Goal: Task Accomplishment & Management: Manage account settings

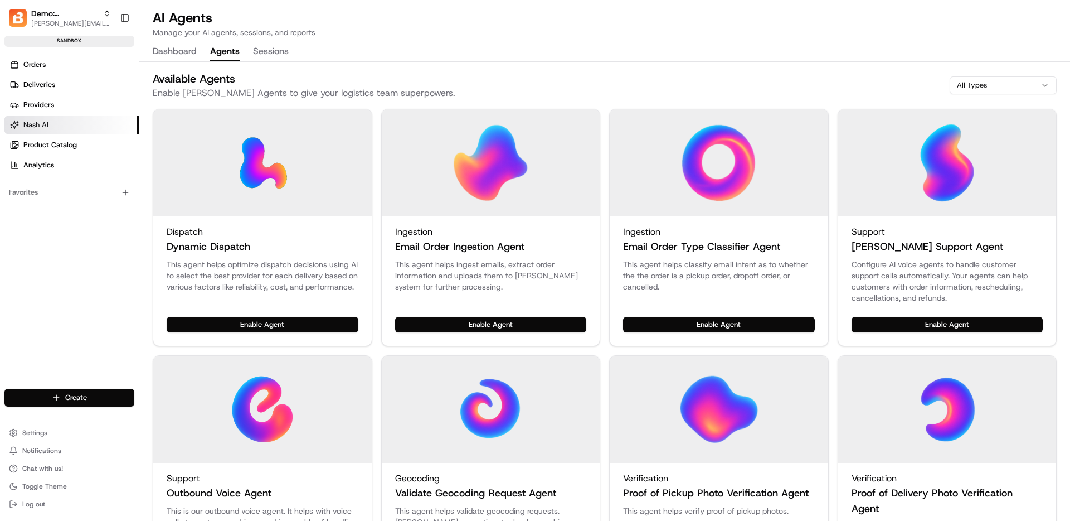
scroll to position [51, 0]
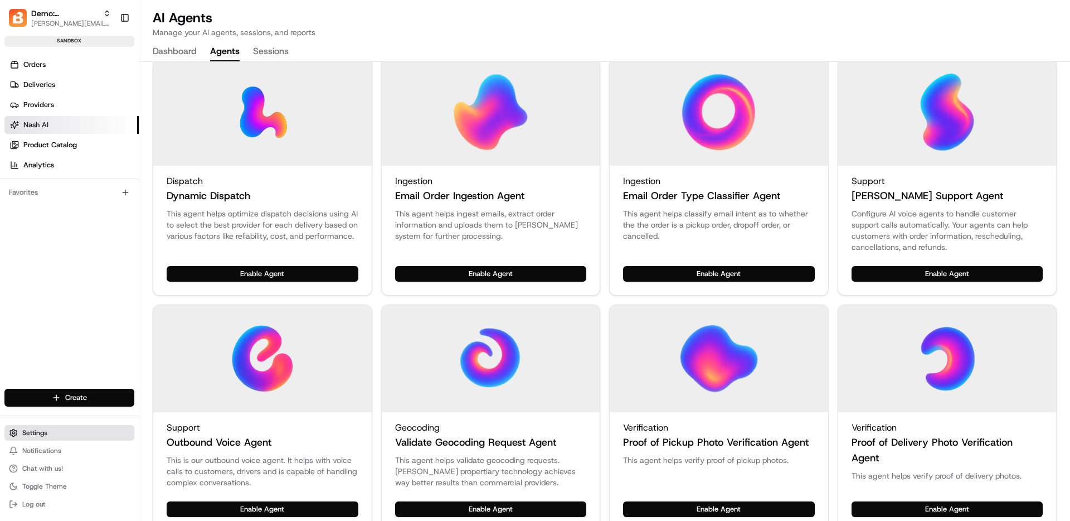
click at [58, 436] on button "Settings" at bounding box center [69, 433] width 130 height 16
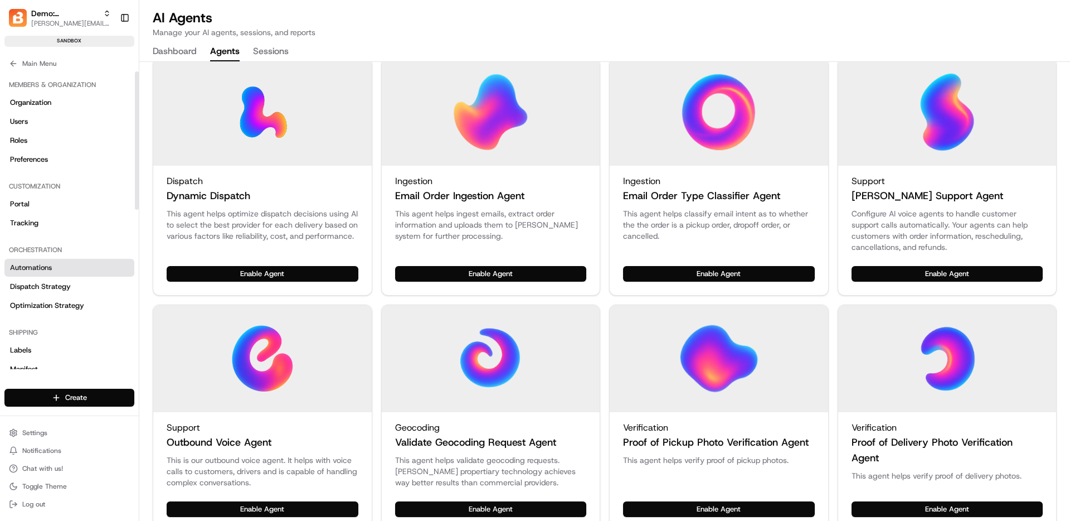
click at [58, 263] on link "Automations" at bounding box center [69, 268] width 130 height 18
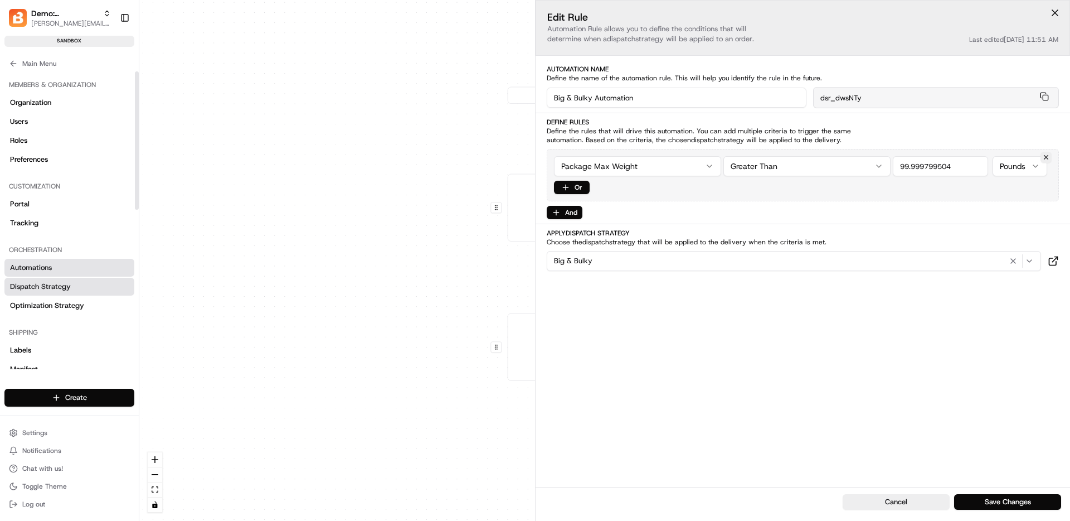
click at [52, 288] on span "Dispatch Strategy" at bounding box center [40, 286] width 61 height 10
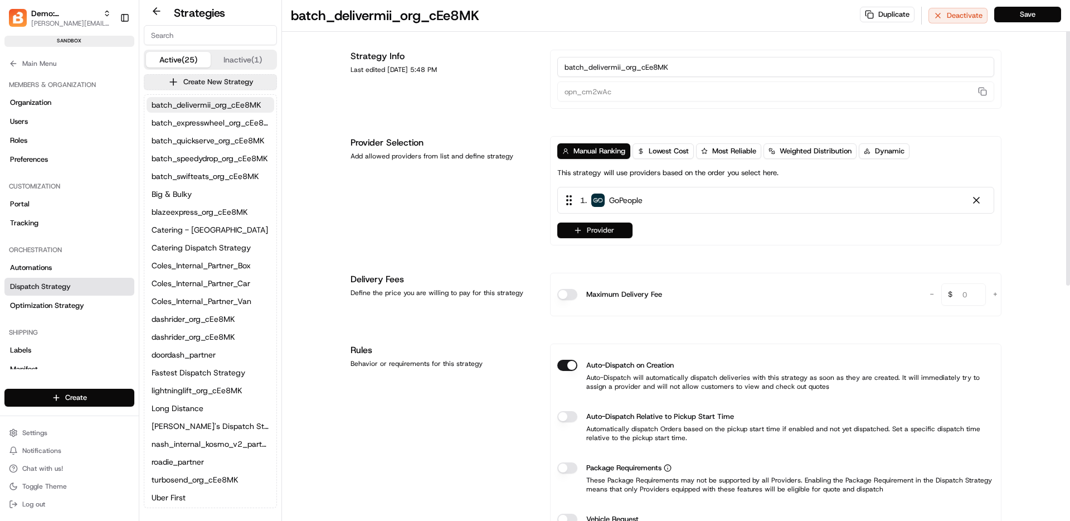
click at [593, 237] on button "Provider" at bounding box center [594, 230] width 75 height 16
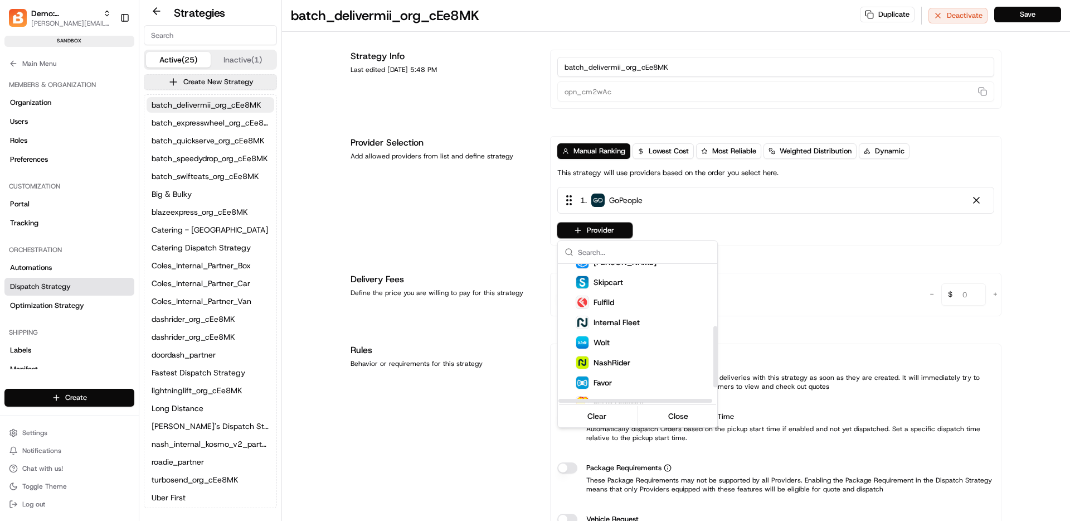
scroll to position [178, 0]
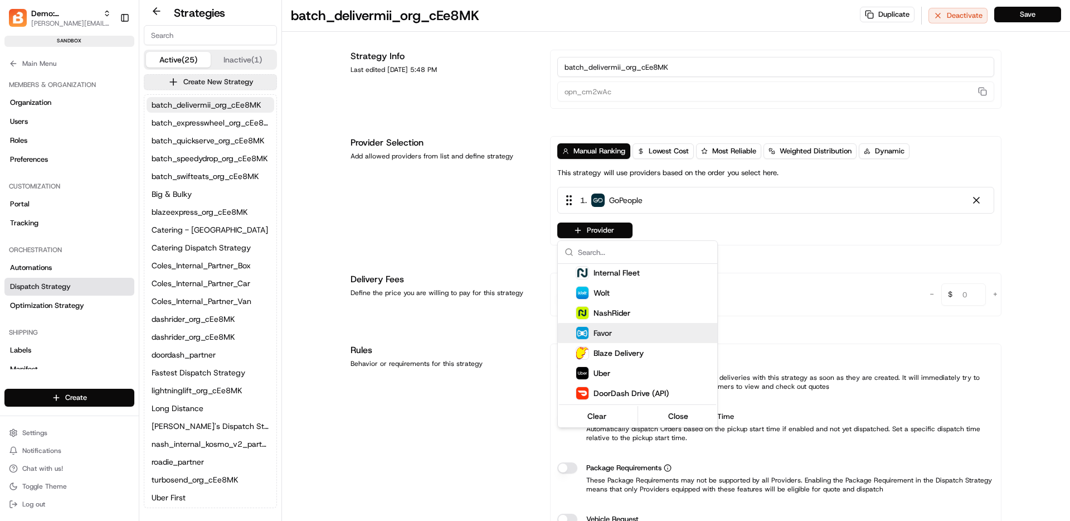
click at [64, 18] on html "Demo: [PERSON_NAME] [PERSON_NAME][EMAIL_ADDRESS][DOMAIN_NAME] Toggle Sidebar sa…" at bounding box center [535, 260] width 1070 height 521
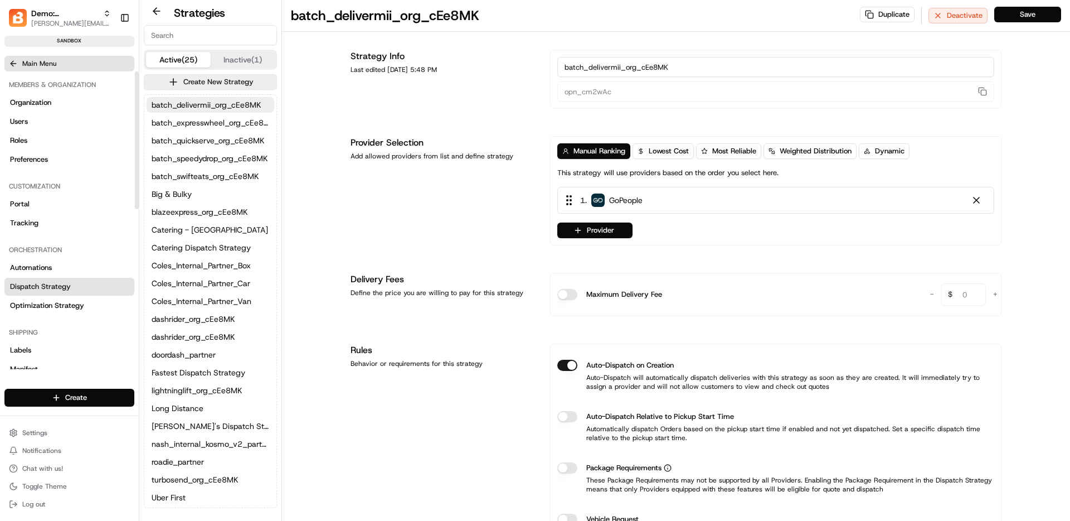
click at [21, 60] on button "Main Menu" at bounding box center [69, 64] width 130 height 16
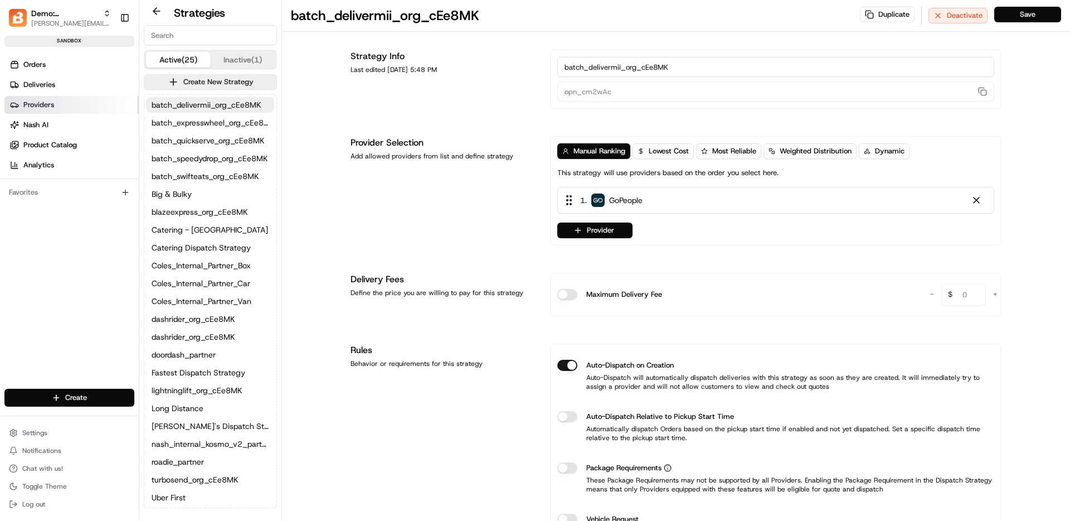
click at [36, 104] on span "Providers" at bounding box center [38, 105] width 31 height 10
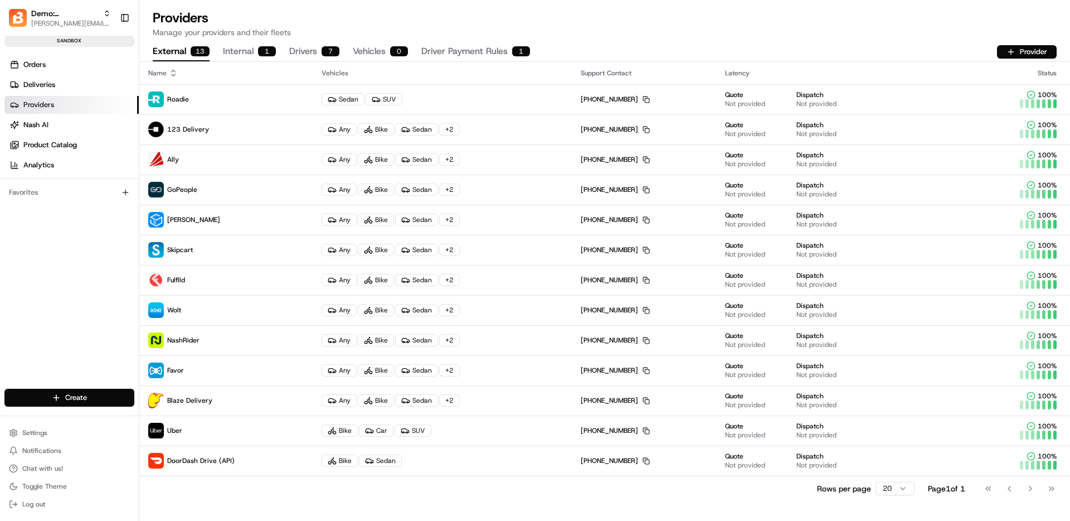
click at [256, 53] on button "Internal 1" at bounding box center [249, 51] width 53 height 19
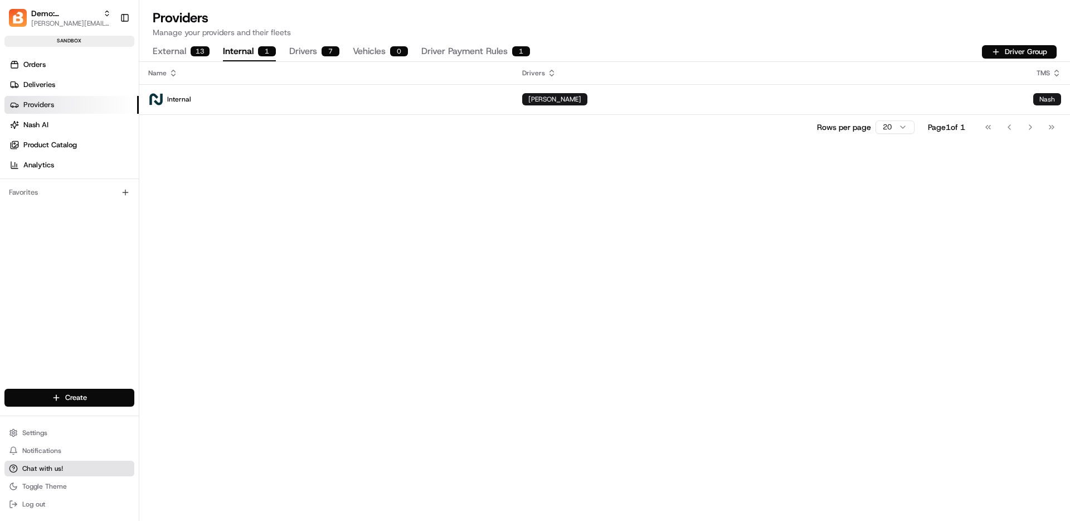
click at [33, 470] on span "Chat with us!" at bounding box center [42, 468] width 41 height 9
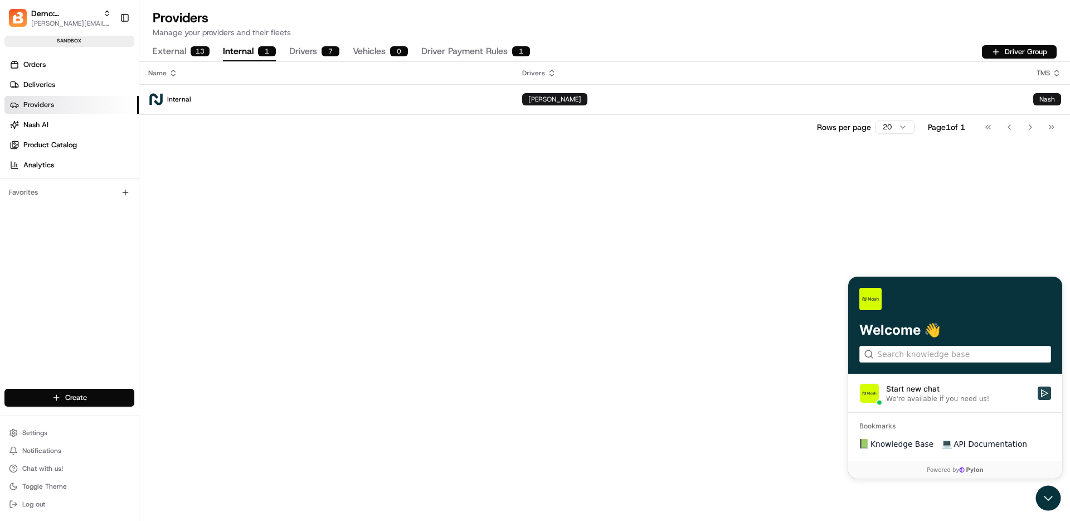
click at [1042, 394] on icon "Start new chat" at bounding box center [1044, 393] width 9 height 9
